Goal: Complete application form

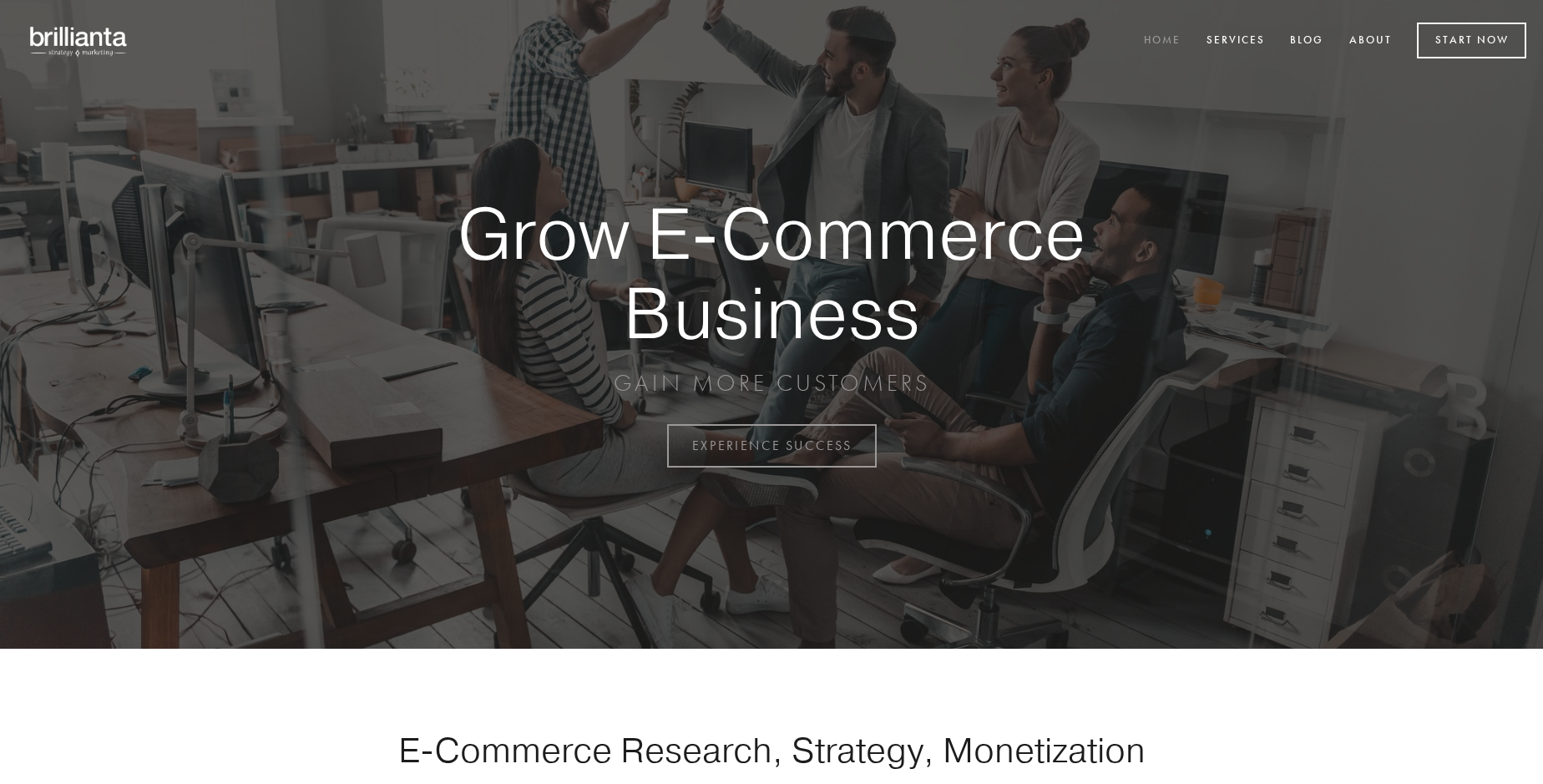
scroll to position [4375, 0]
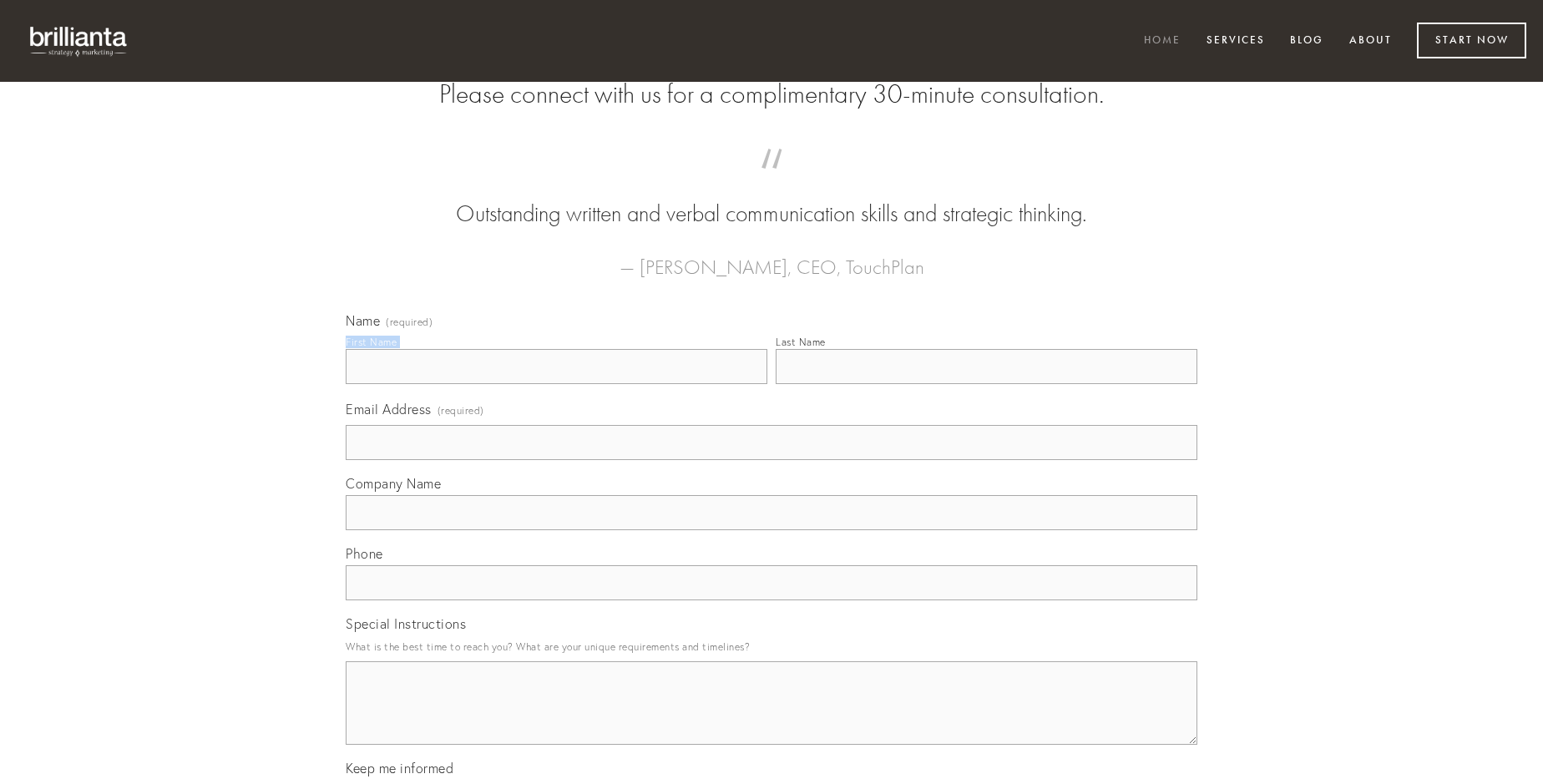
type input "[PERSON_NAME]"
click at [985, 384] on input "Last Name" at bounding box center [986, 367] width 422 height 35
type input "[PERSON_NAME]"
click at [771, 460] on input "Email Address (required)" at bounding box center [771, 442] width 852 height 35
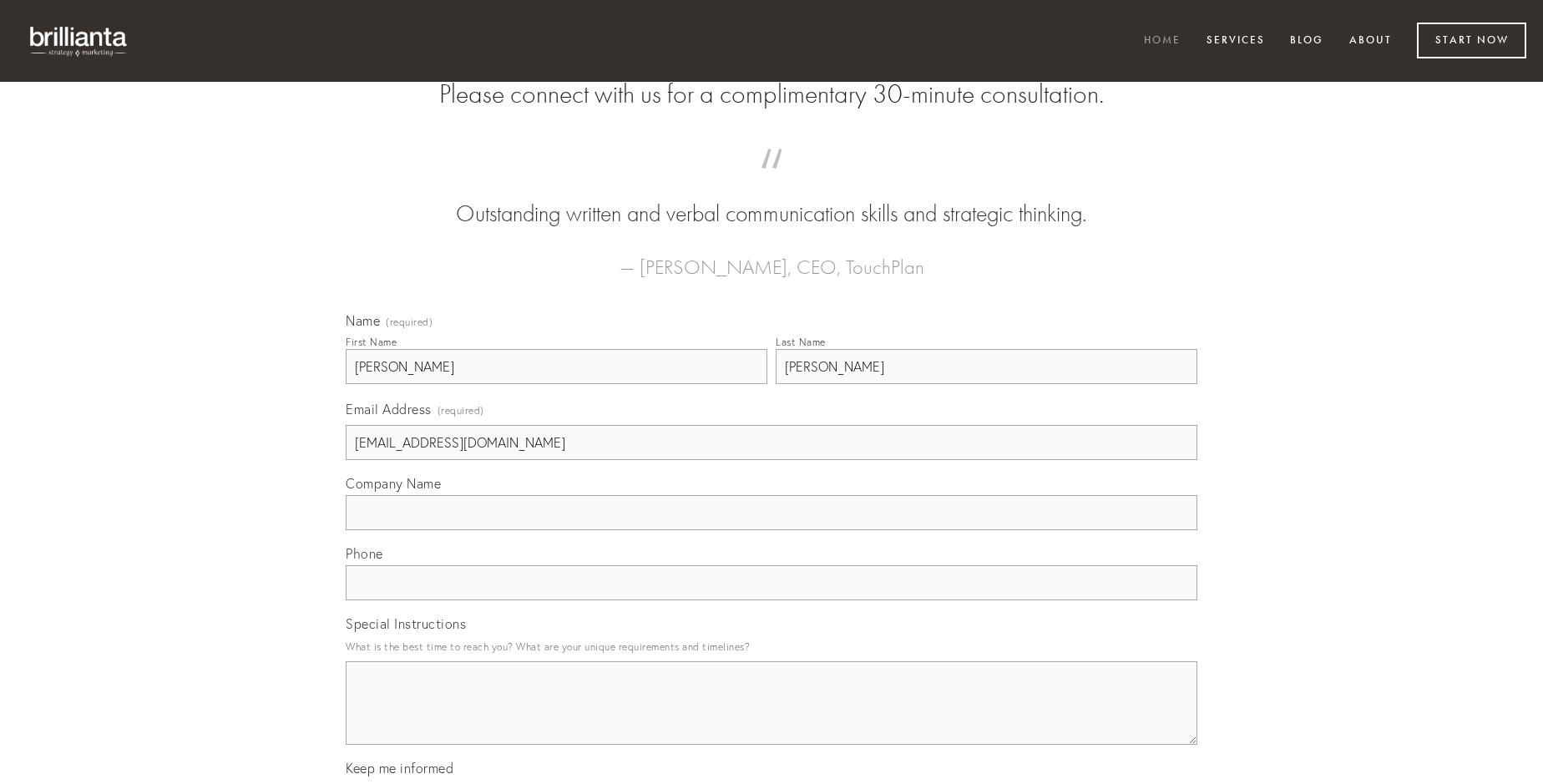
type input "[EMAIL_ADDRESS][DOMAIN_NAME]"
click at [771, 530] on input "Company Name" at bounding box center [771, 513] width 852 height 35
type input "caelum"
click at [771, 600] on input "text" at bounding box center [771, 583] width 852 height 35
click at [771, 718] on textarea "Special Instructions" at bounding box center [771, 702] width 852 height 83
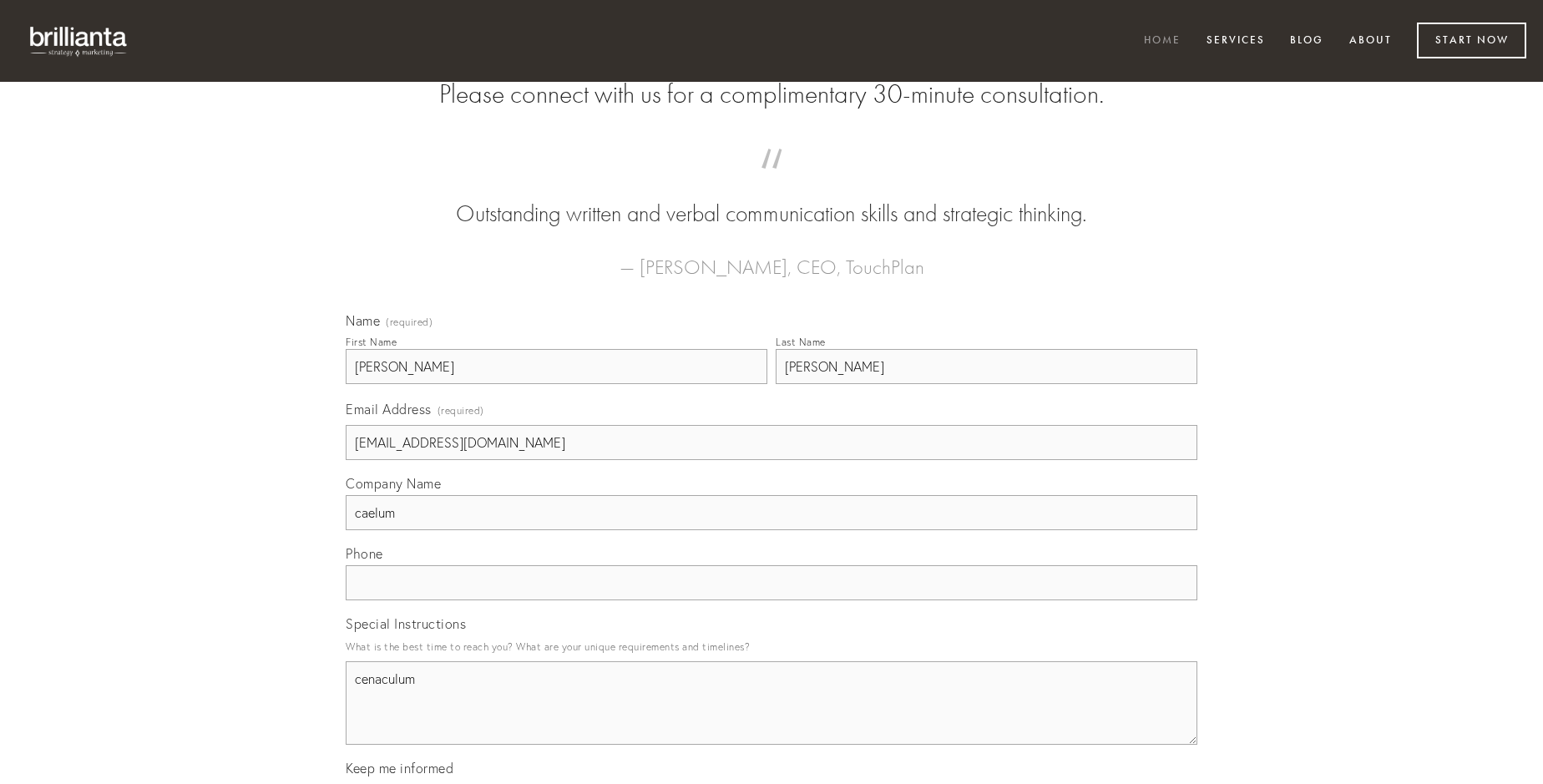
type textarea "cenaculum"
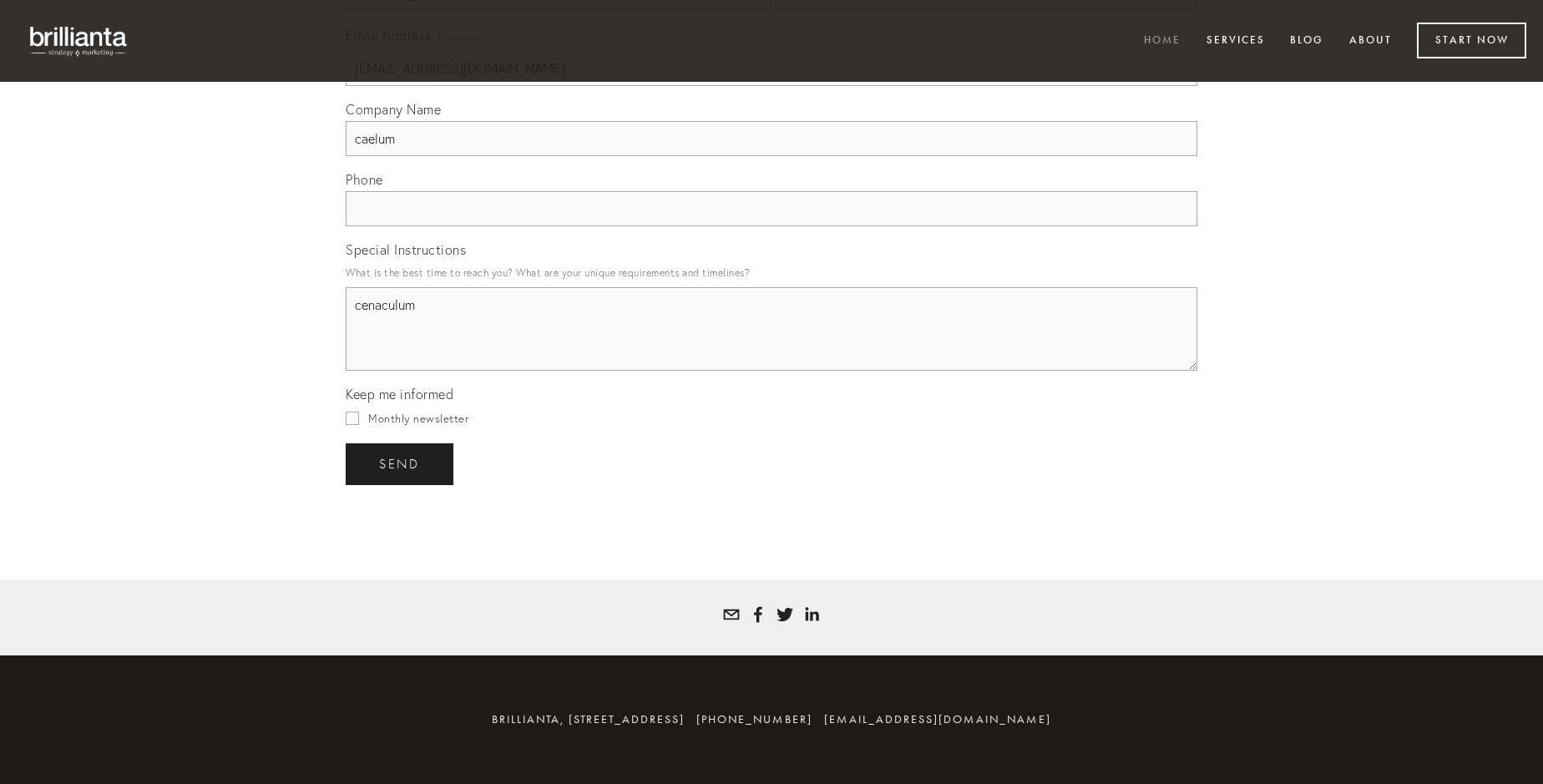
click at [401, 463] on span "send" at bounding box center [399, 464] width 41 height 15
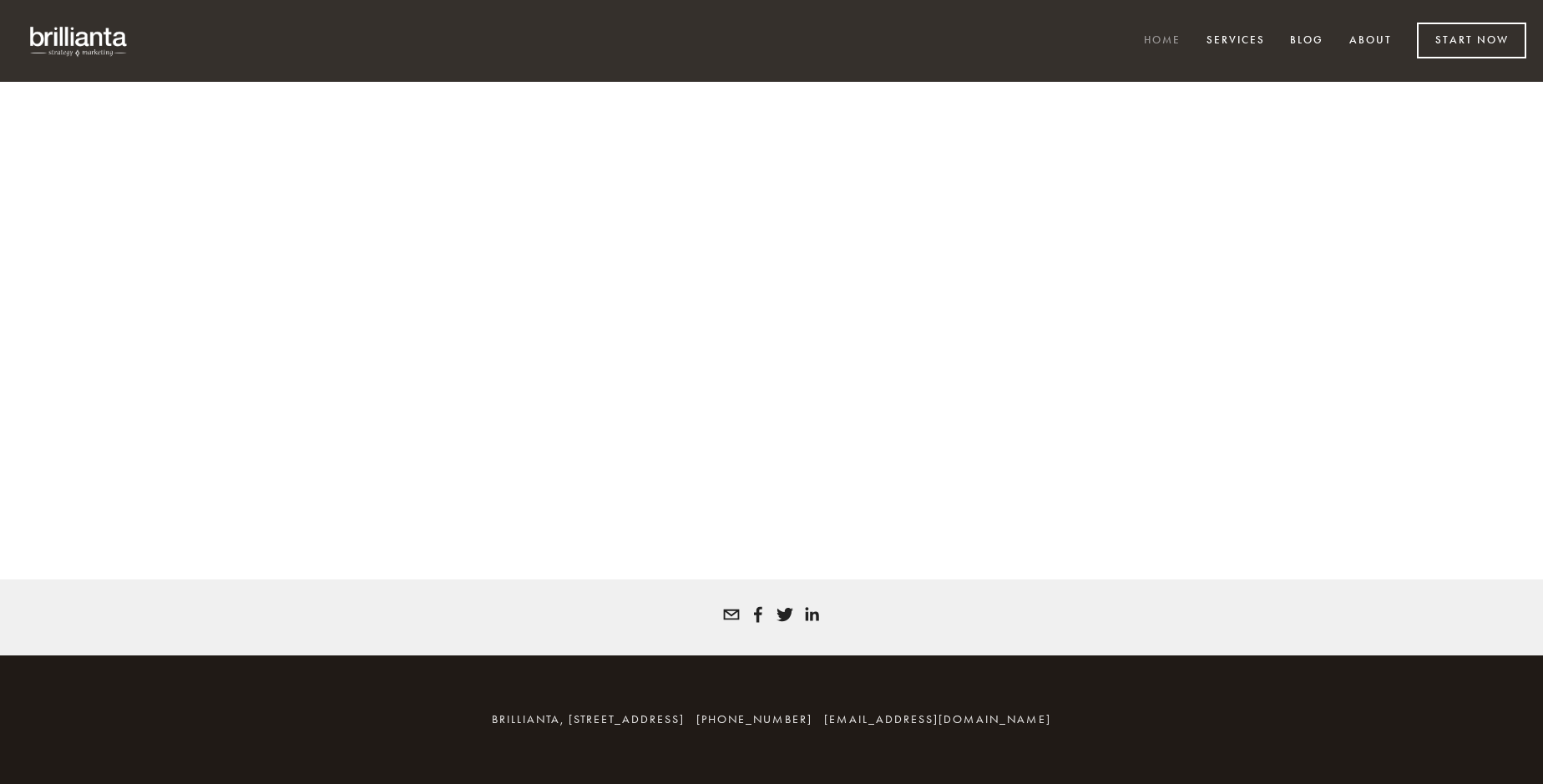
scroll to position [4352, 0]
